Goal: Communication & Community: Participate in discussion

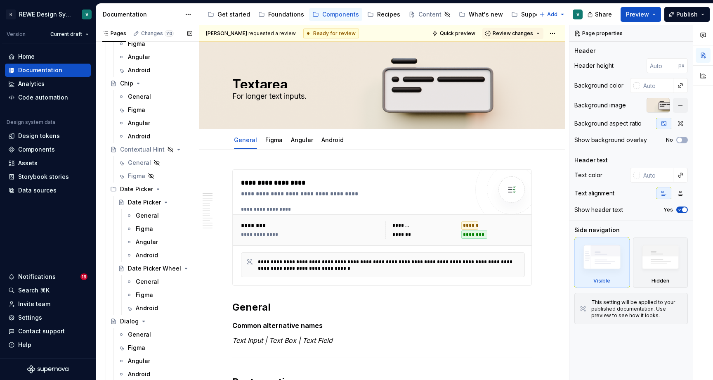
scroll to position [1278, 0]
click at [145, 161] on div "General" at bounding box center [139, 162] width 23 height 8
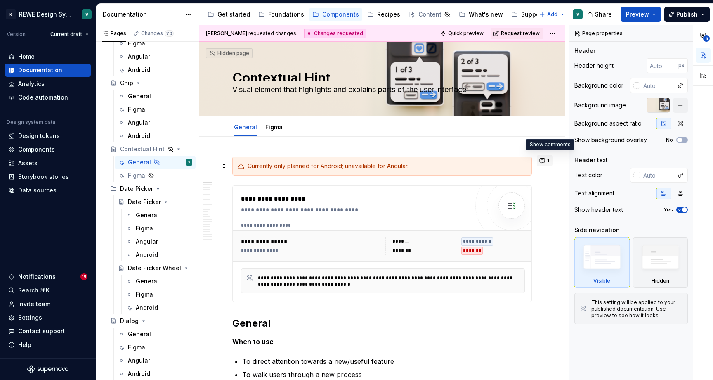
type textarea "*"
click at [549, 159] on button "1" at bounding box center [545, 161] width 16 height 12
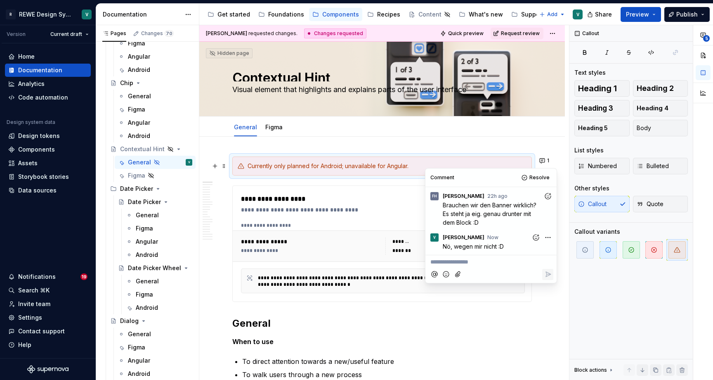
click at [532, 162] on div "Currently only planned for Android; unavailable for Angular." at bounding box center [382, 165] width 300 height 19
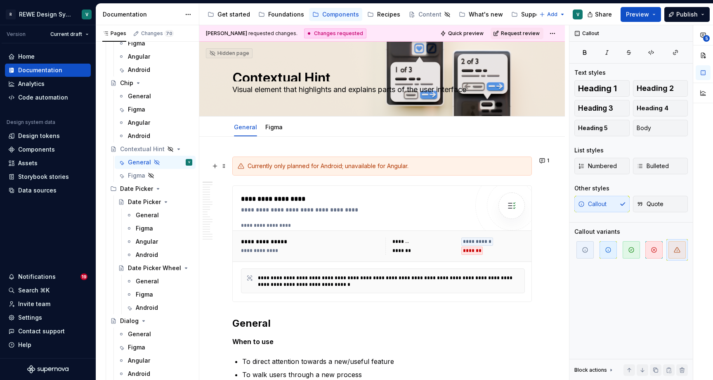
click at [529, 171] on div "Currently only planned for Android; unavailable for Angular." at bounding box center [382, 165] width 300 height 19
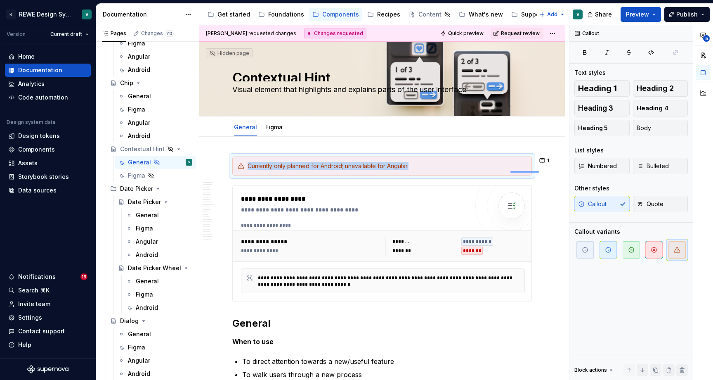
drag, startPoint x: 539, startPoint y: 171, endPoint x: 511, endPoint y: 171, distance: 28.5
click at [511, 171] on div "**********" at bounding box center [384, 202] width 370 height 355
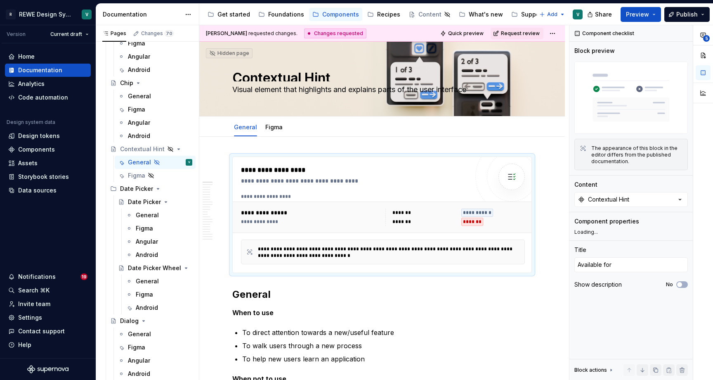
type textarea "*"
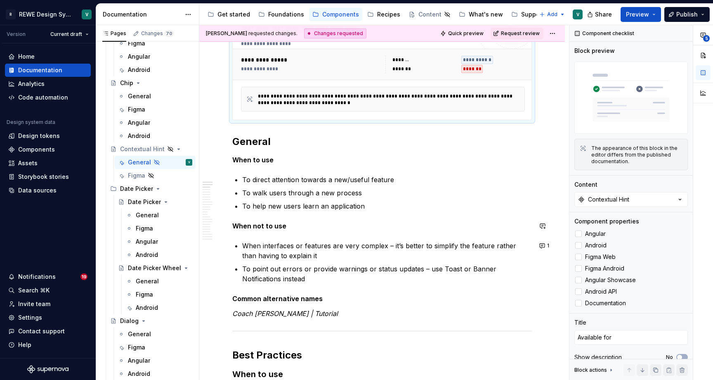
scroll to position [192, 0]
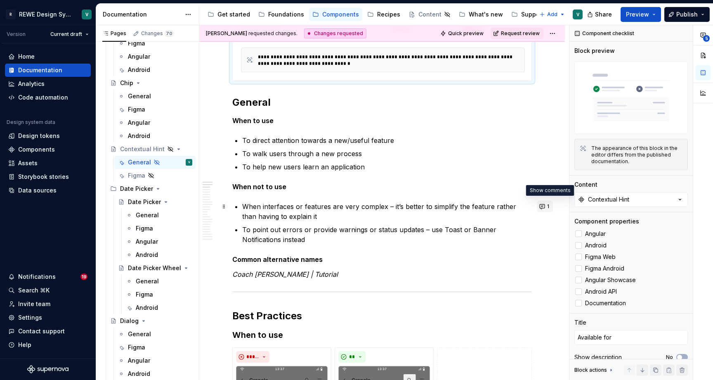
click at [550, 207] on button "1" at bounding box center [545, 207] width 16 height 12
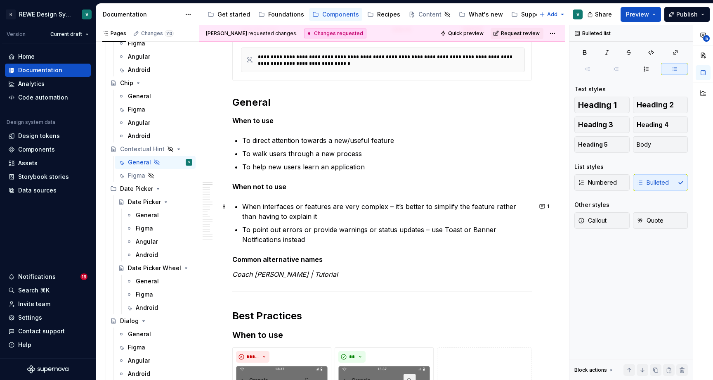
click at [317, 214] on p "When interfaces or features are very complex – it’s better to simplify the feat…" at bounding box center [387, 211] width 290 height 20
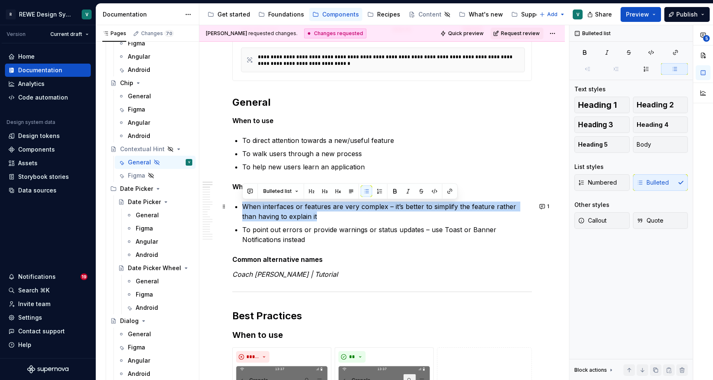
drag, startPoint x: 311, startPoint y: 216, endPoint x: 243, endPoint y: 203, distance: 69.4
click at [243, 203] on p "When interfaces or features are very complex – it’s better to simplify the feat…" at bounding box center [387, 211] width 290 height 20
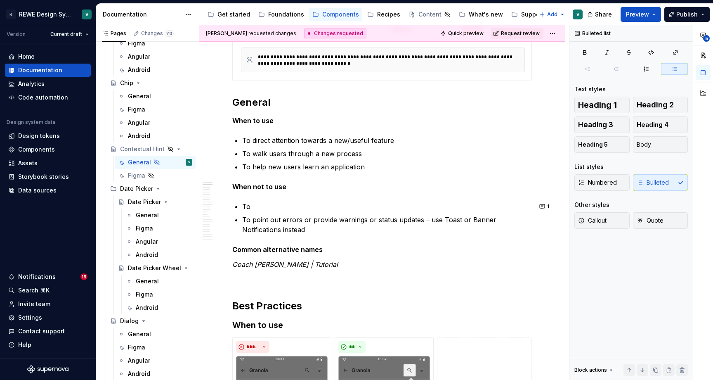
type textarea "*"
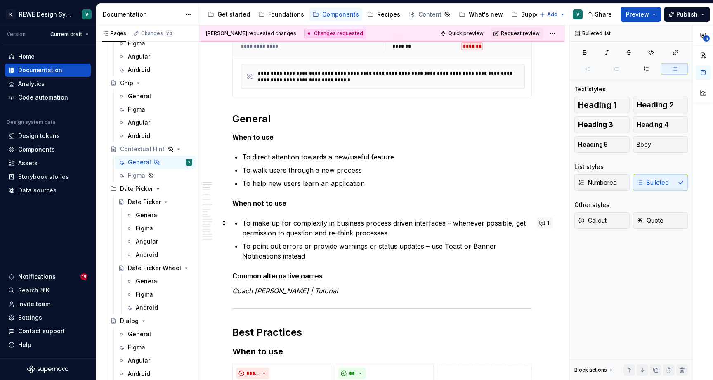
click at [545, 225] on button "1" at bounding box center [545, 223] width 16 height 12
click at [341, 226] on p "To make up for complexity in business process driven interfaces – whenever poss…" at bounding box center [387, 228] width 290 height 20
click at [336, 223] on p "To make up for complexity in business process driven interfaces – whenever poss…" at bounding box center [387, 228] width 290 height 20
click at [548, 222] on button "1" at bounding box center [545, 223] width 16 height 12
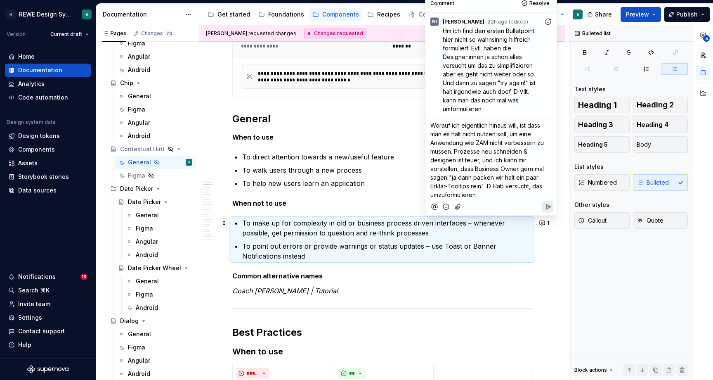
drag, startPoint x: 497, startPoint y: 193, endPoint x: 504, endPoint y: 188, distance: 8.3
click at [497, 193] on p "Worauf ich eigentlich hinaus will, ist dass man es halt nicht nutzen soll, um e…" at bounding box center [491, 160] width 121 height 78
click at [505, 187] on span "Worauf ich eigentlich hinaus will, ist dass man es halt nicht nutzen soll, um e…" at bounding box center [488, 160] width 115 height 76
drag, startPoint x: 507, startPoint y: 187, endPoint x: 509, endPoint y: 192, distance: 5.4
click at [509, 192] on p "Worauf ich eigentlich hinaus will, ist dass man es halt nicht nutzen soll, um e…" at bounding box center [491, 160] width 121 height 78
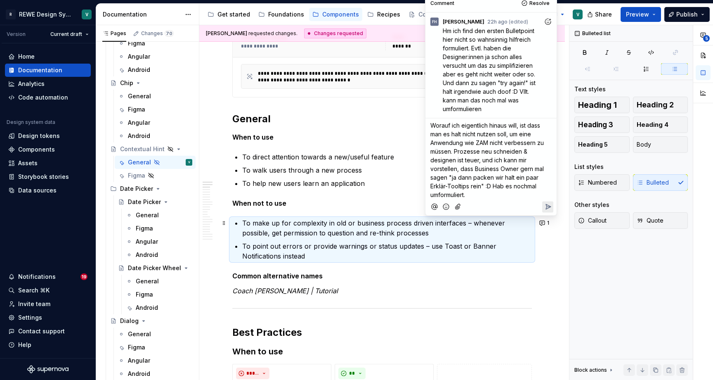
click at [493, 186] on span "Worauf ich eigentlich hinaus will, ist dass man es halt nicht nutzen soll, um e…" at bounding box center [488, 160] width 115 height 76
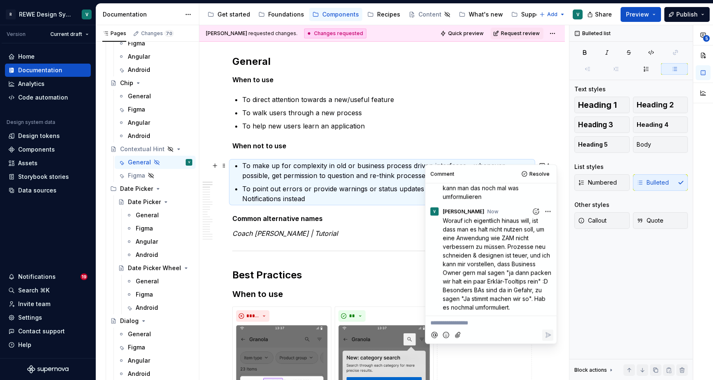
scroll to position [263, 0]
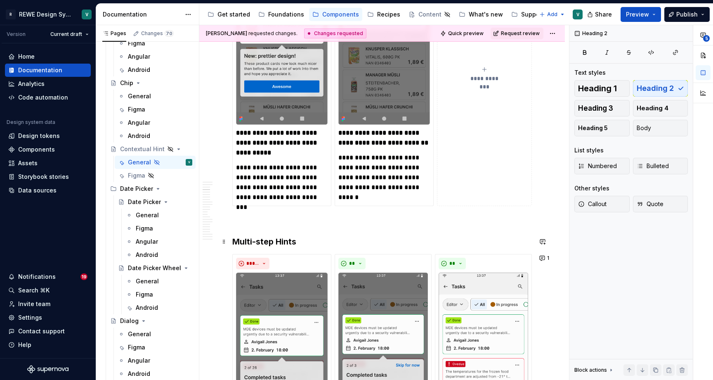
scroll to position [639, 0]
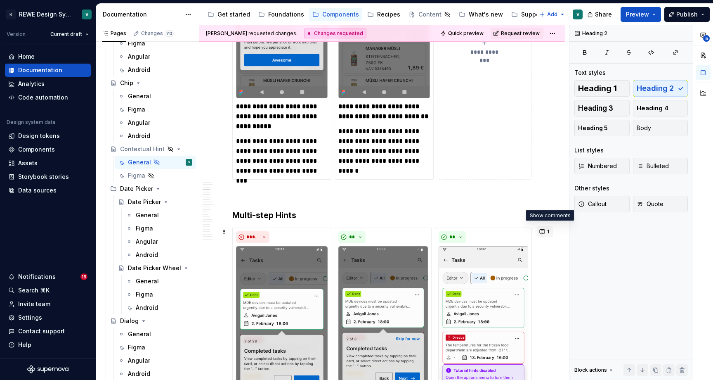
click at [548, 233] on button "1" at bounding box center [545, 232] width 16 height 12
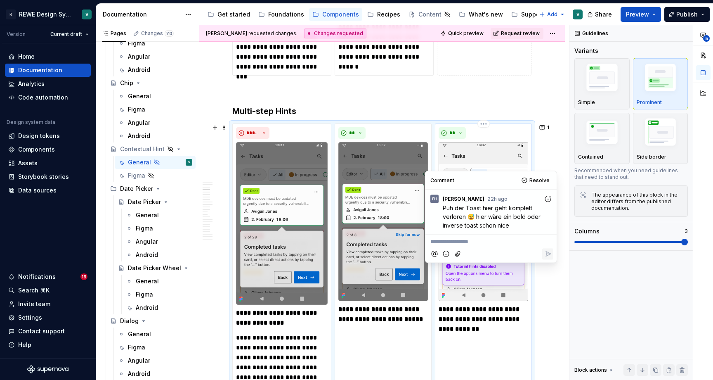
scroll to position [758, 0]
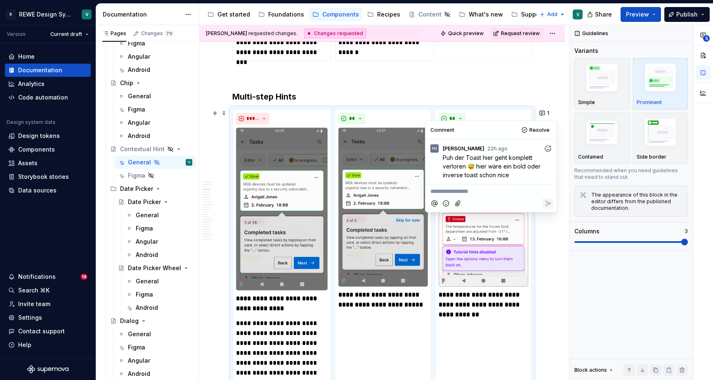
click at [550, 149] on icon "Add reaction" at bounding box center [548, 148] width 8 height 8
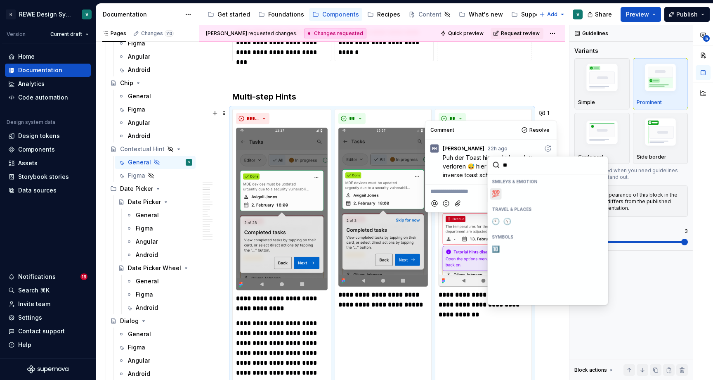
type input "***"
click at [497, 193] on span "💯" at bounding box center [496, 194] width 7 height 8
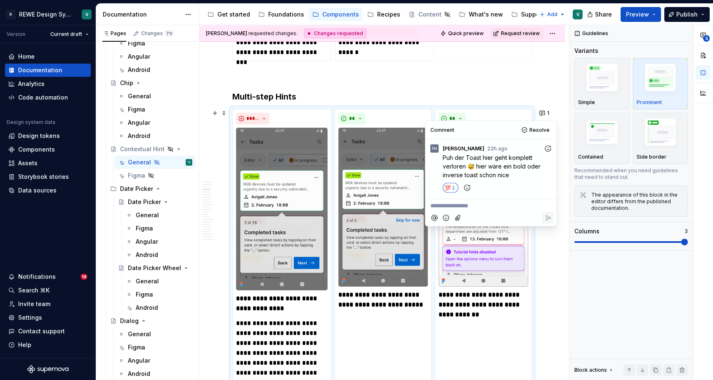
click at [505, 206] on p "**********" at bounding box center [491, 205] width 121 height 9
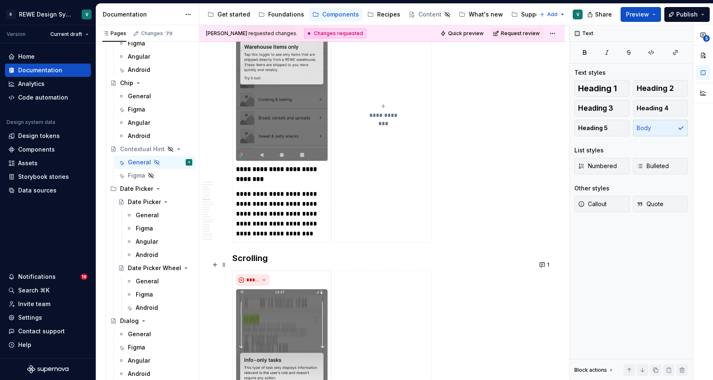
scroll to position [2095, 0]
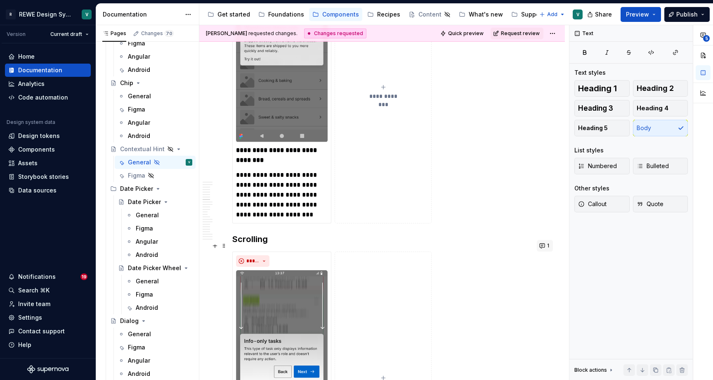
click at [547, 247] on button "1" at bounding box center [545, 246] width 16 height 12
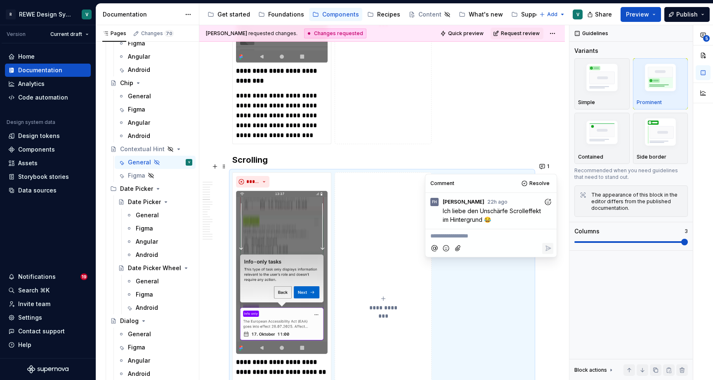
scroll to position [2186, 0]
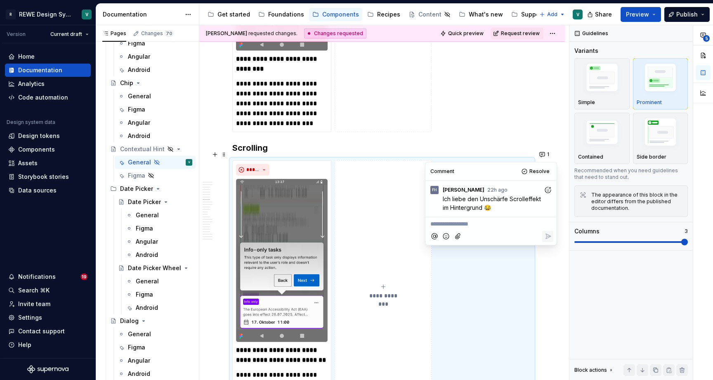
click at [456, 237] on icon "Attach files" at bounding box center [458, 236] width 5 height 5
click at [458, 237] on icon "Attach files" at bounding box center [458, 236] width 8 height 8
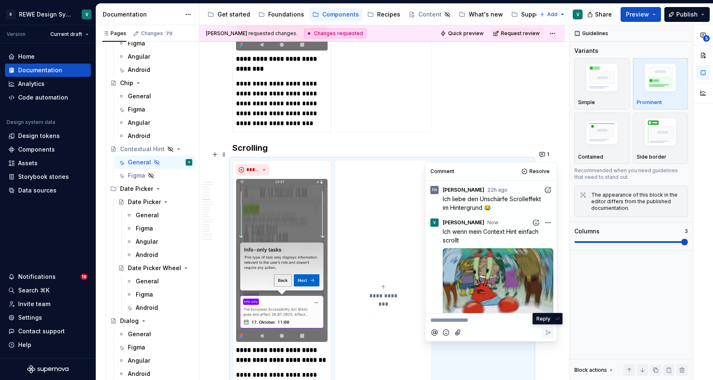
scroll to position [9, 0]
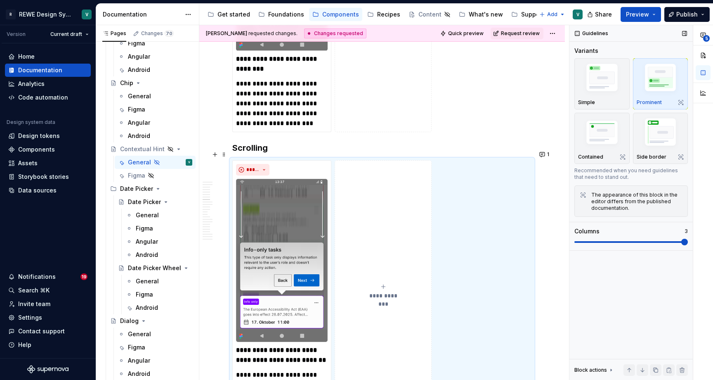
click at [602, 287] on div "Guidelines Variants Simple Prominent Contained Side border Recommended when you…" at bounding box center [631, 202] width 123 height 355
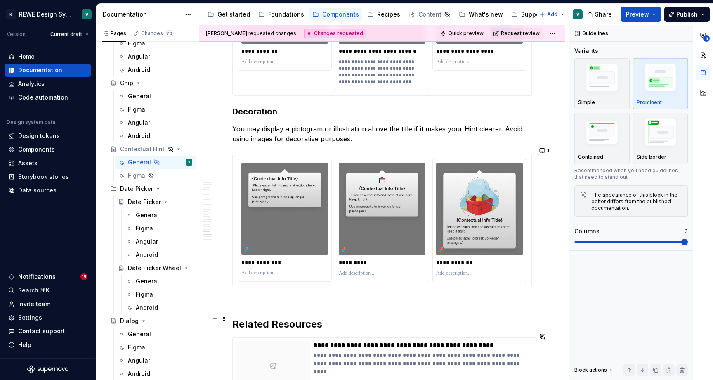
scroll to position [4109, 0]
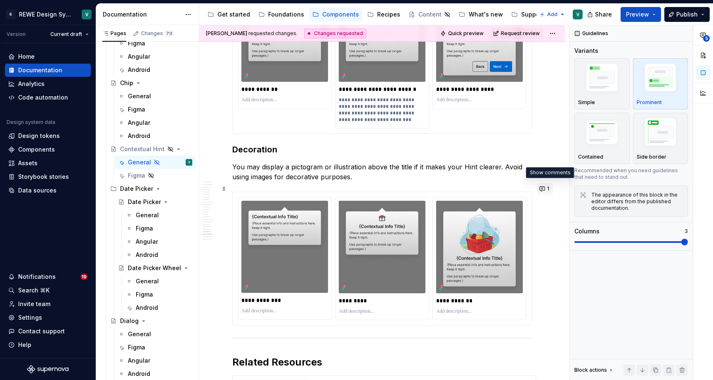
click at [550, 190] on button "1" at bounding box center [545, 189] width 16 height 12
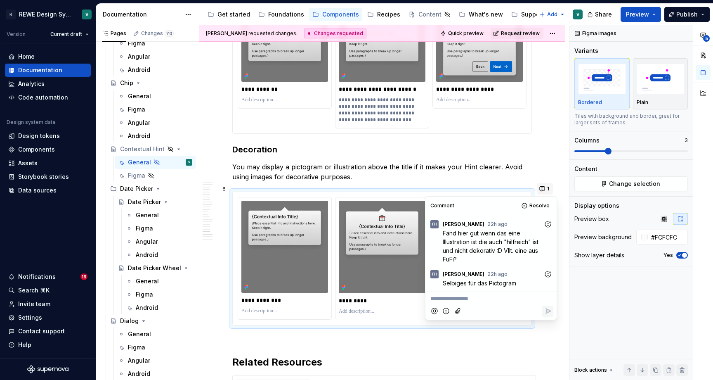
type textarea "*"
click at [592, 313] on div "Figma images Variants Bordered Plain Tiles with background and border, great fo…" at bounding box center [631, 202] width 123 height 355
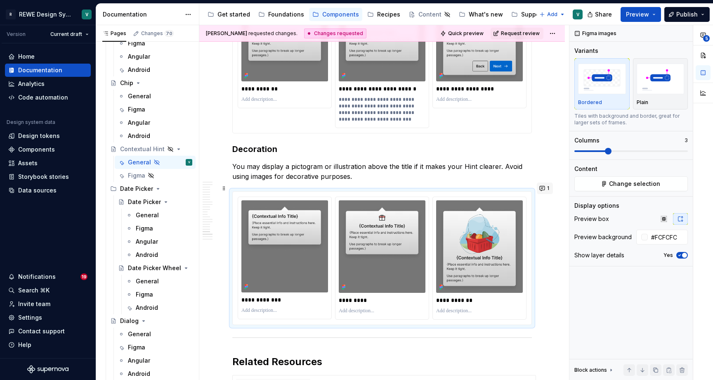
click at [551, 187] on button "1" at bounding box center [545, 188] width 16 height 12
click at [579, 322] on div "Figma images Variants Bordered Plain Tiles with background and border, great fo…" at bounding box center [631, 202] width 123 height 355
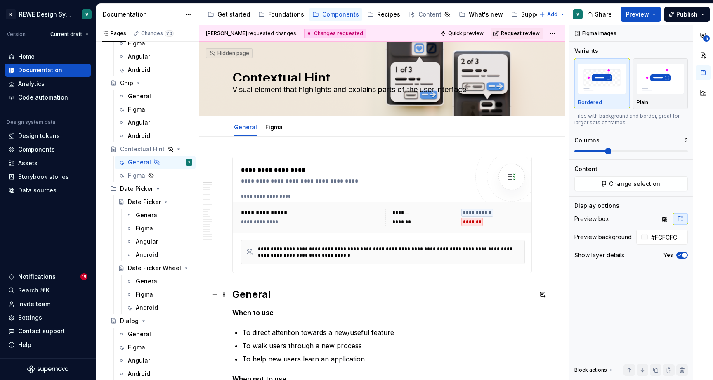
scroll to position [0, 0]
type textarea "*"
